Goal: Task Accomplishment & Management: Manage account settings

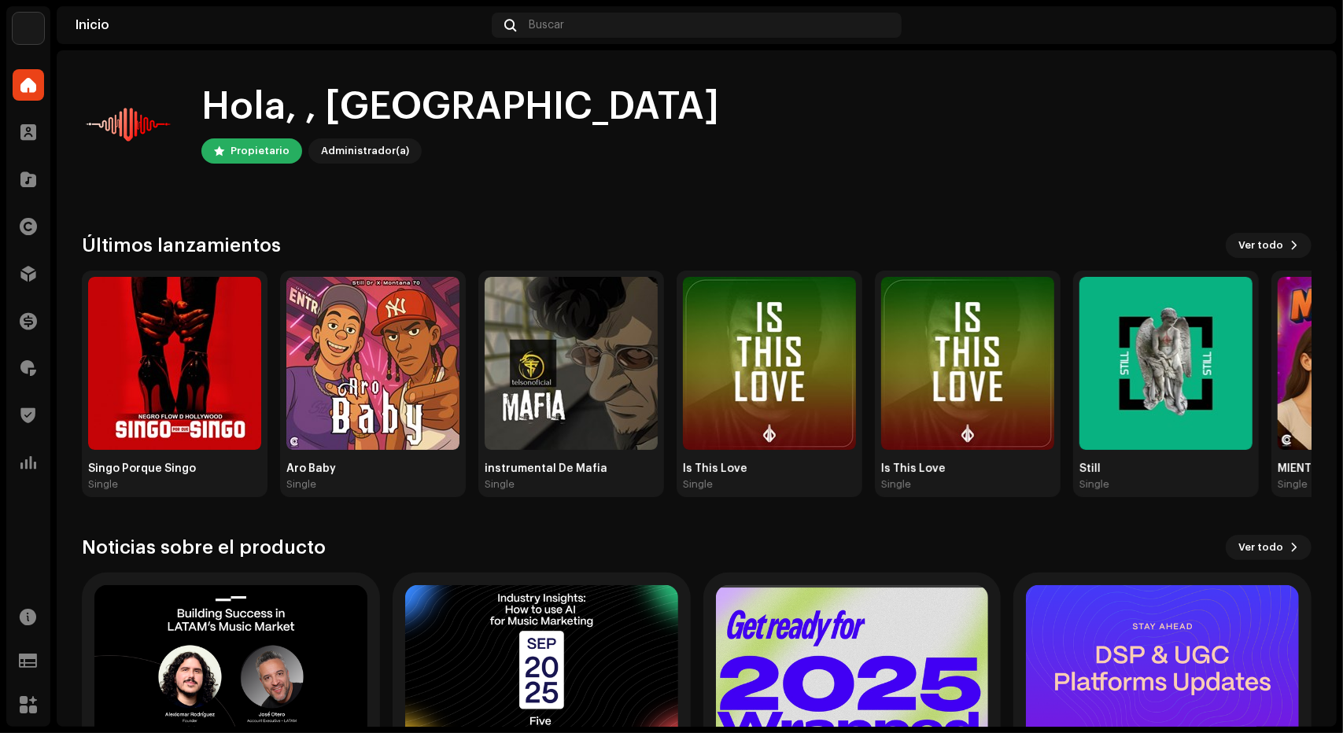
click at [14, 26] on img at bounding box center [28, 28] width 31 height 31
click at [248, 35] on span at bounding box center [252, 35] width 9 height 13
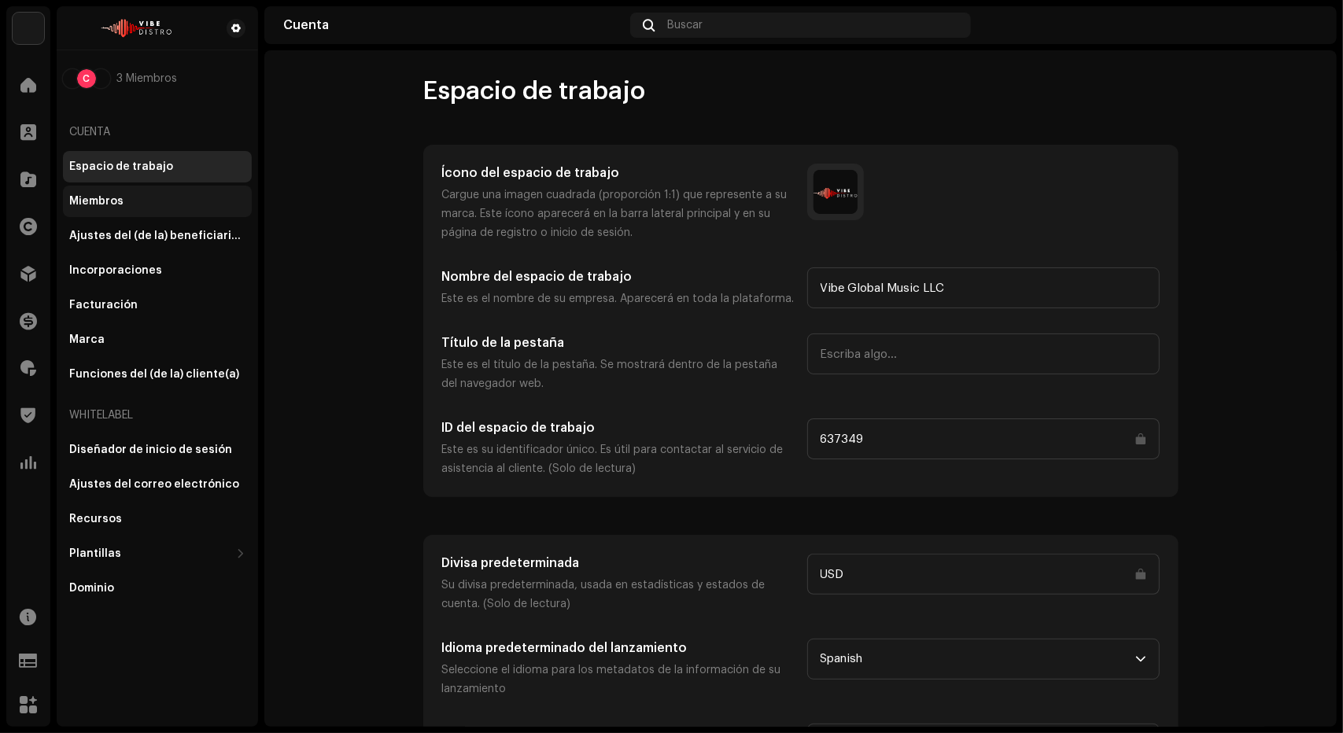
click at [148, 202] on div "Miembros" at bounding box center [157, 201] width 176 height 13
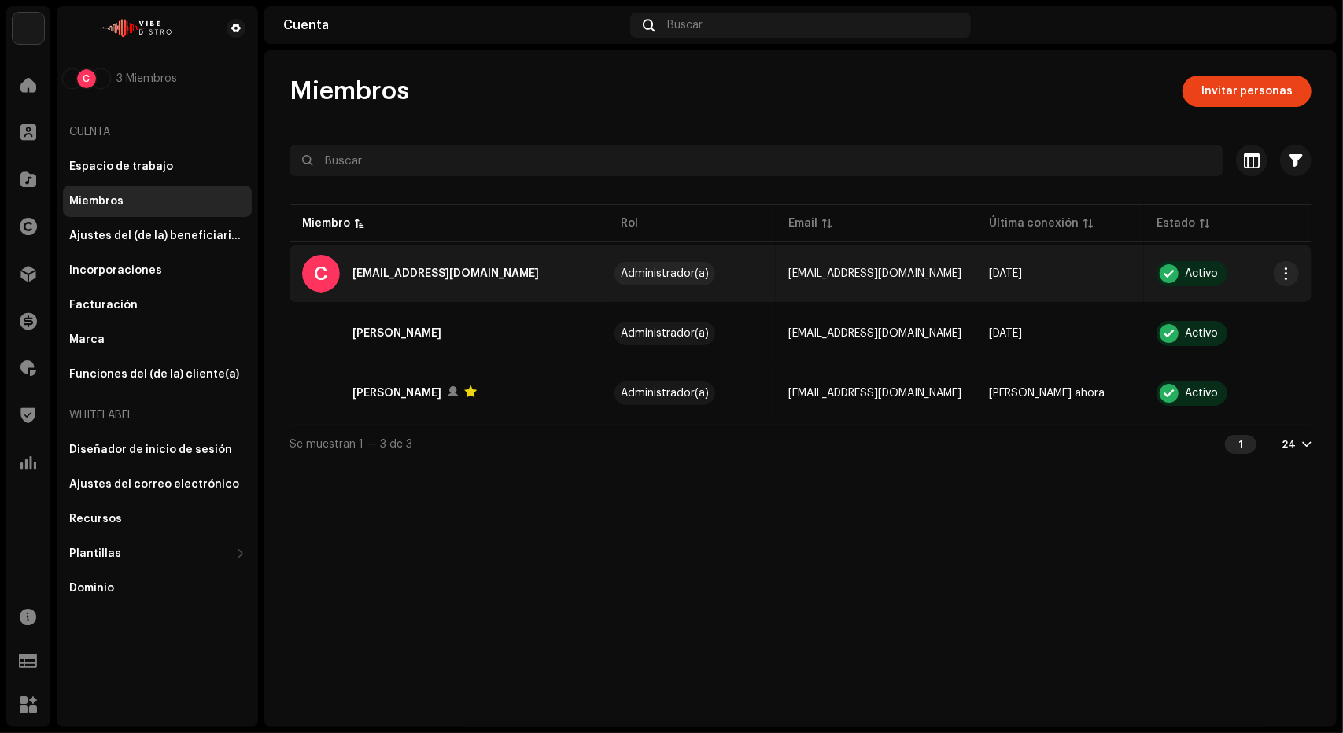
drag, startPoint x: 1059, startPoint y: 278, endPoint x: 962, endPoint y: 264, distance: 98.4
click at [962, 264] on tr "C [EMAIL_ADDRESS][DOMAIN_NAME] Administrador(a) [EMAIL_ADDRESS][DOMAIN_NAME] [D…" at bounding box center [800, 273] width 1022 height 57
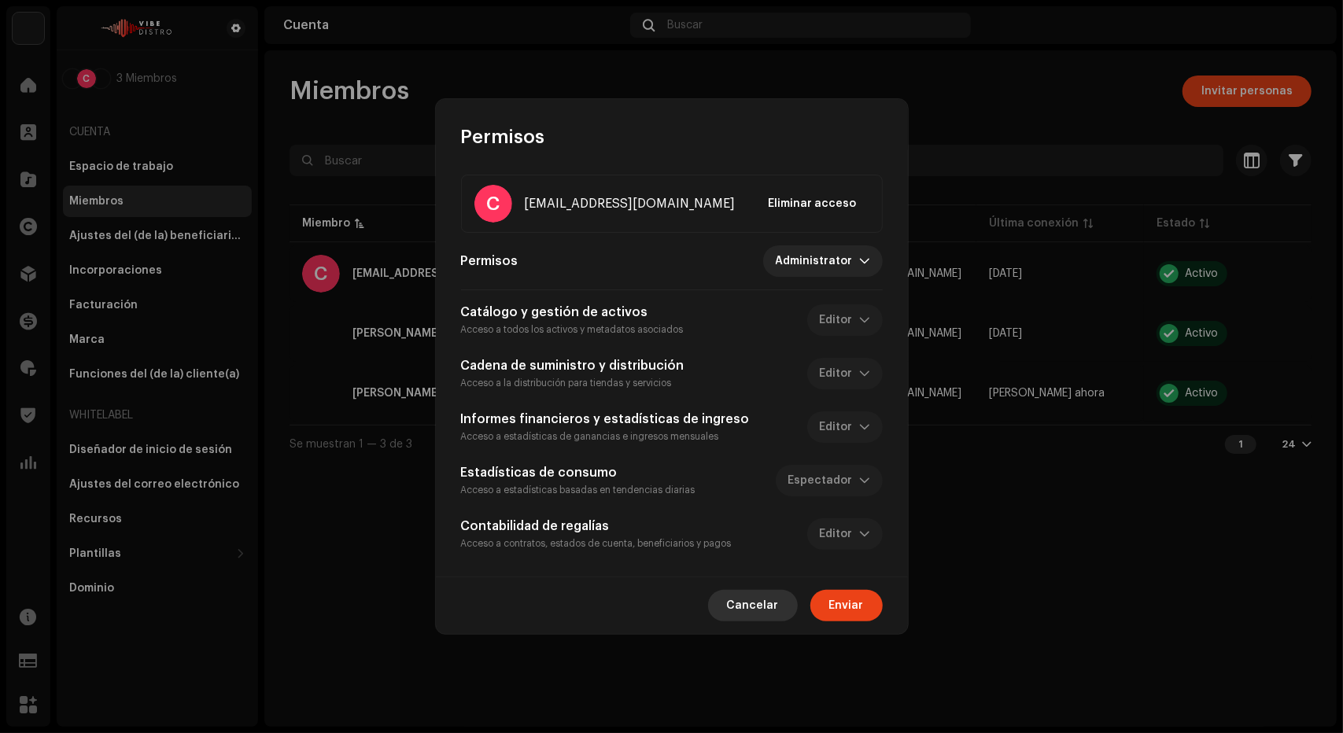
click at [767, 614] on span "Cancelar" at bounding box center [753, 605] width 52 height 31
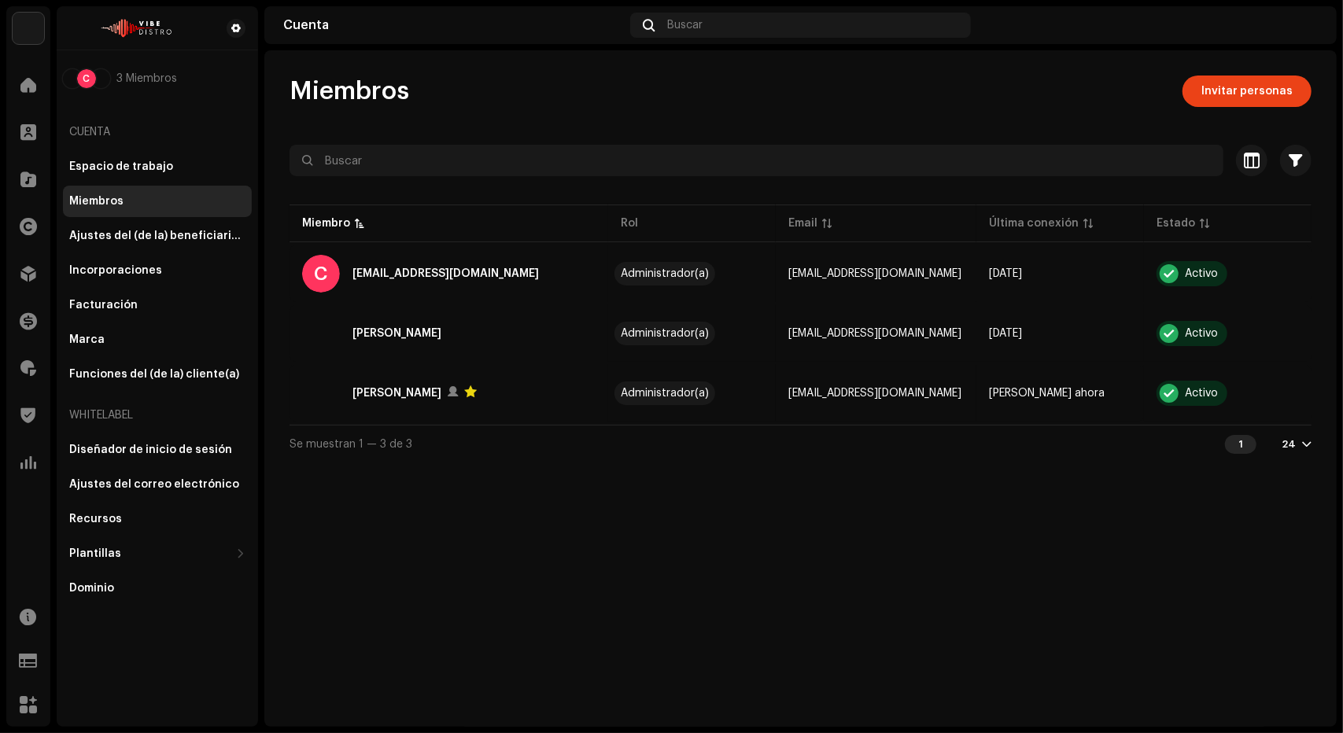
click at [993, 562] on div "Miembros Invitar personas Seleccionado 0 Seleccionar todo 3 Opciones Filtros Es…" at bounding box center [800, 388] width 1072 height 676
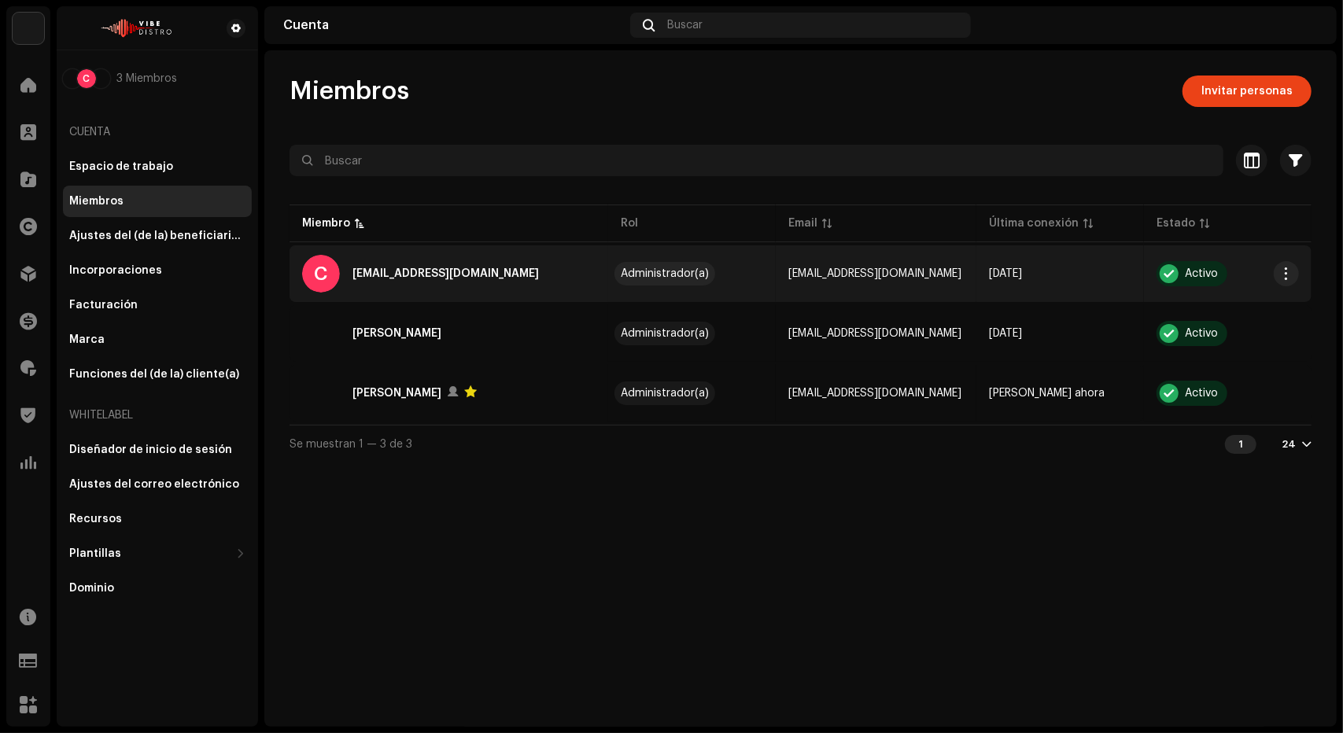
drag, startPoint x: 1076, startPoint y: 397, endPoint x: 332, endPoint y: 257, distance: 757.1
click at [332, 257] on tbody "C [EMAIL_ADDRESS][DOMAIN_NAME] Administrador(a) [EMAIL_ADDRESS][DOMAIN_NAME] [D…" at bounding box center [800, 333] width 1022 height 176
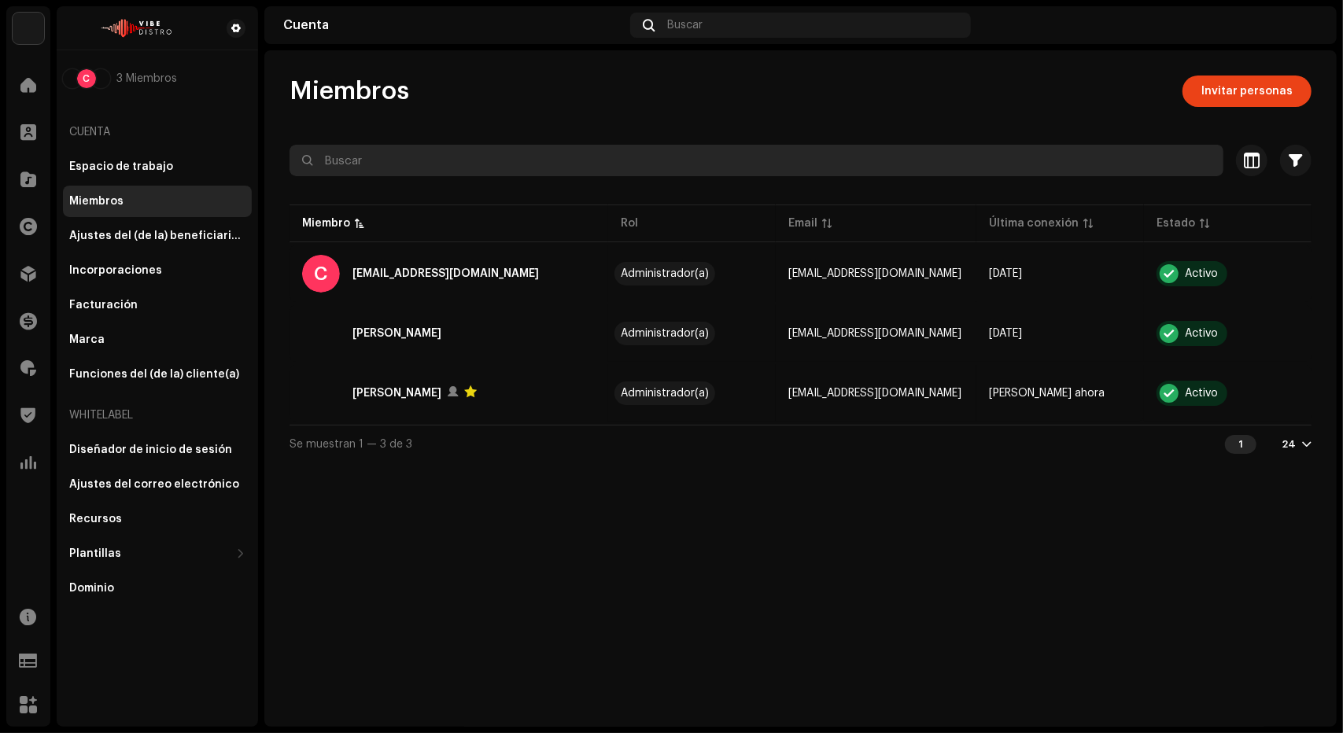
click at [595, 153] on input "text" at bounding box center [756, 160] width 934 height 31
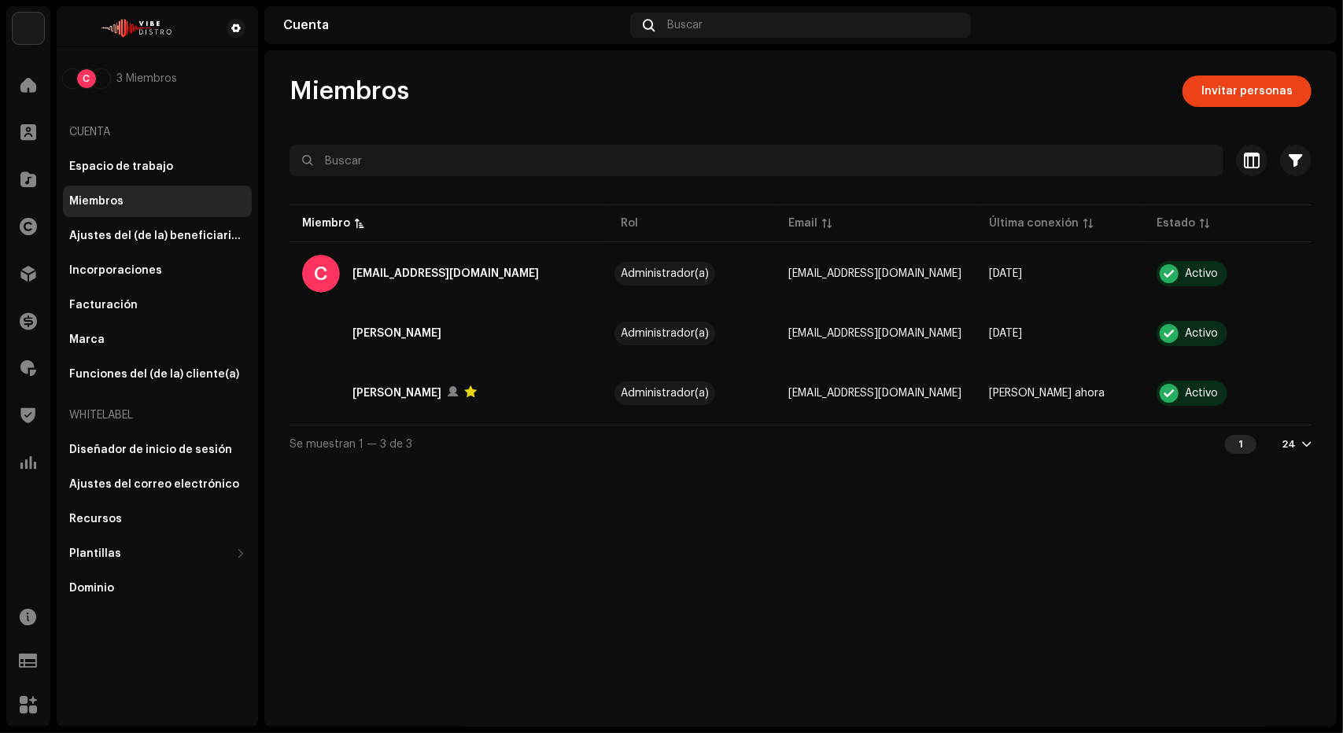
click at [631, 76] on div "Miembros Invitar personas" at bounding box center [800, 91] width 1022 height 31
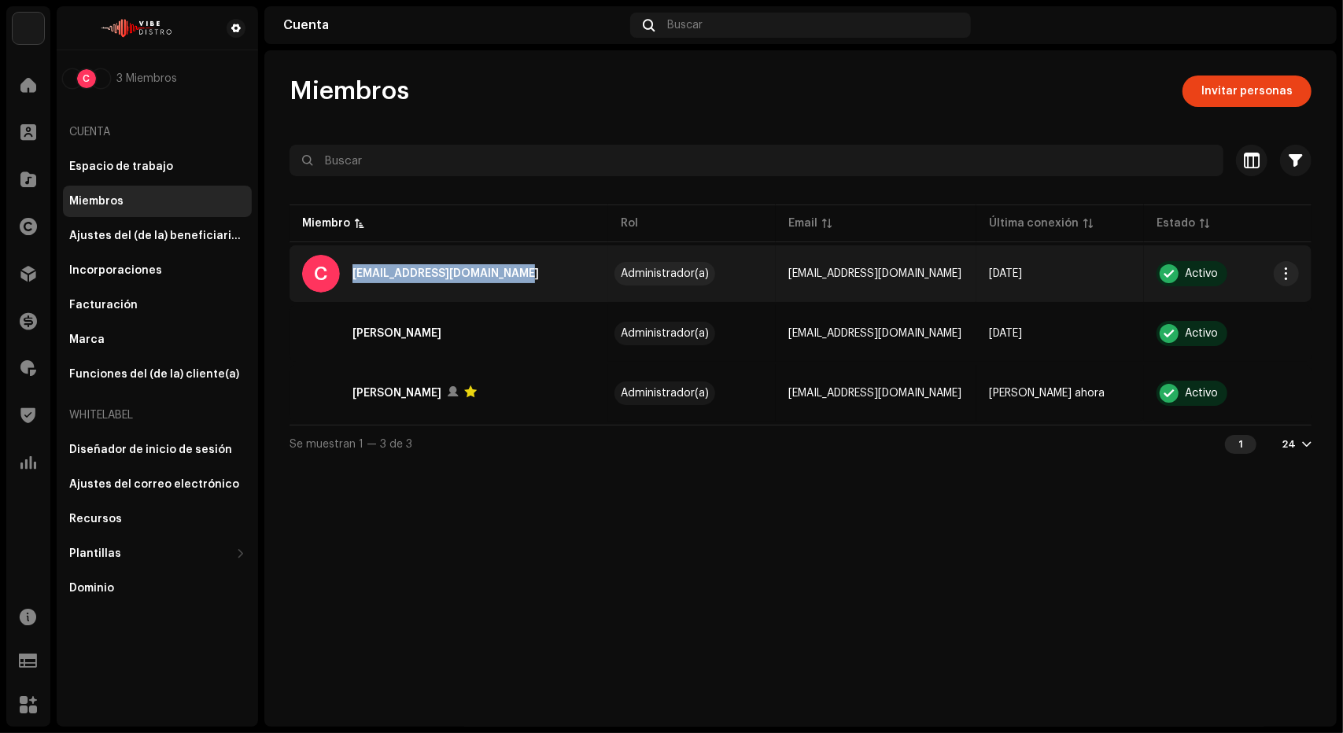
drag, startPoint x: 518, startPoint y: 278, endPoint x: 353, endPoint y: 283, distance: 164.5
click at [353, 283] on div "C [EMAIL_ADDRESS][DOMAIN_NAME]" at bounding box center [448, 274] width 293 height 38
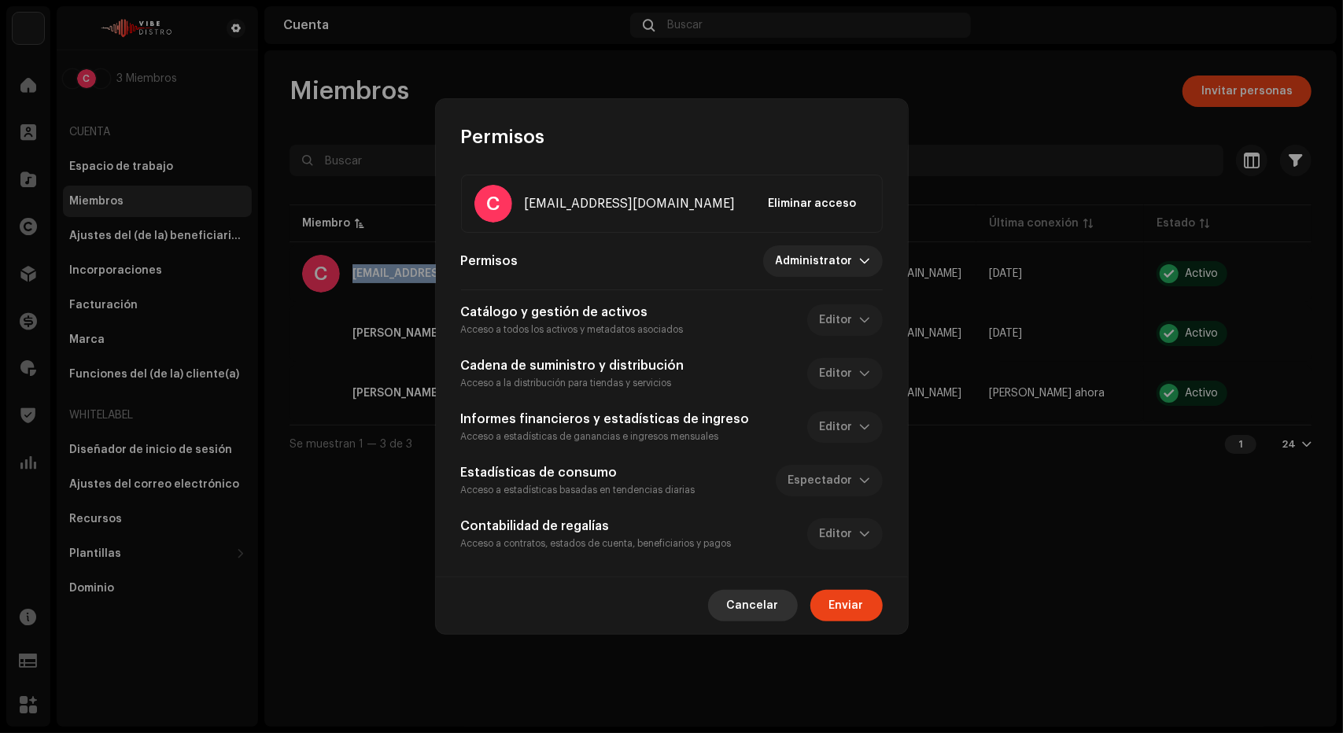
click at [776, 597] on span "Cancelar" at bounding box center [753, 605] width 52 height 31
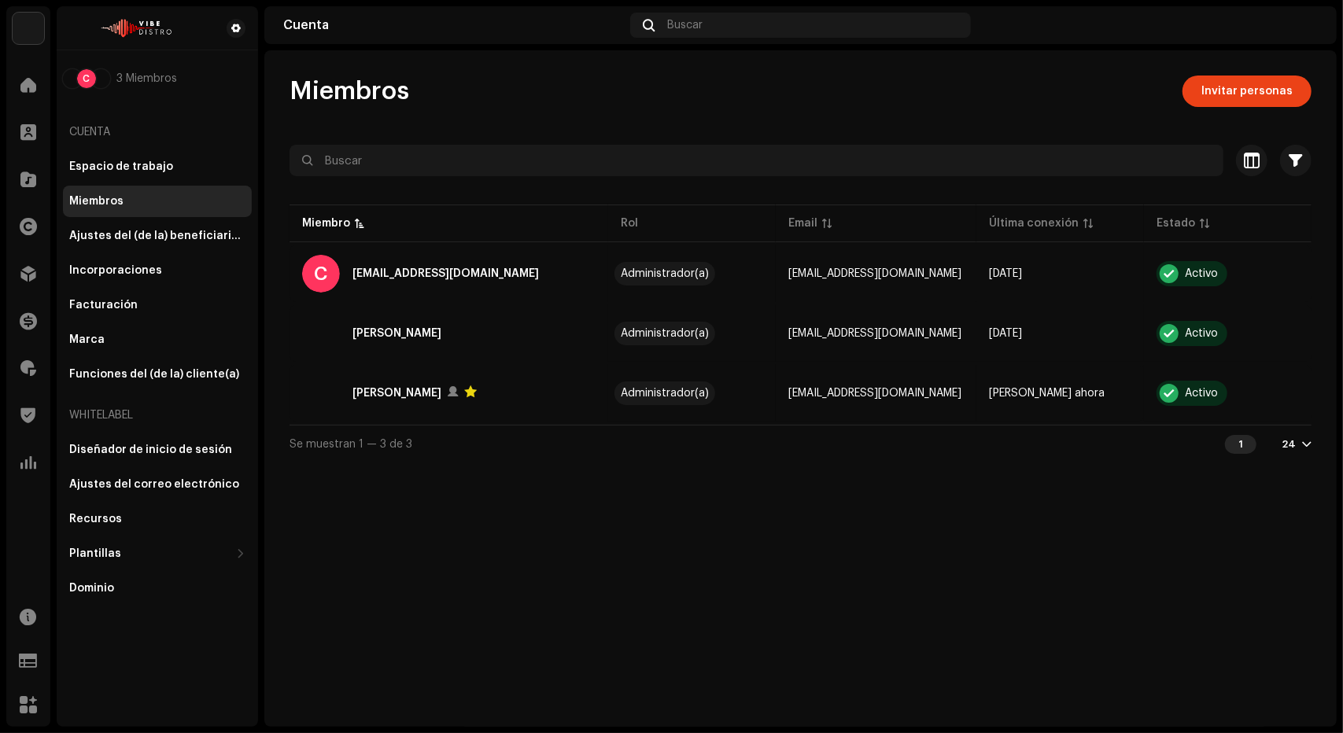
click at [584, 188] on div at bounding box center [800, 188] width 1022 height 25
